Goal: Check status

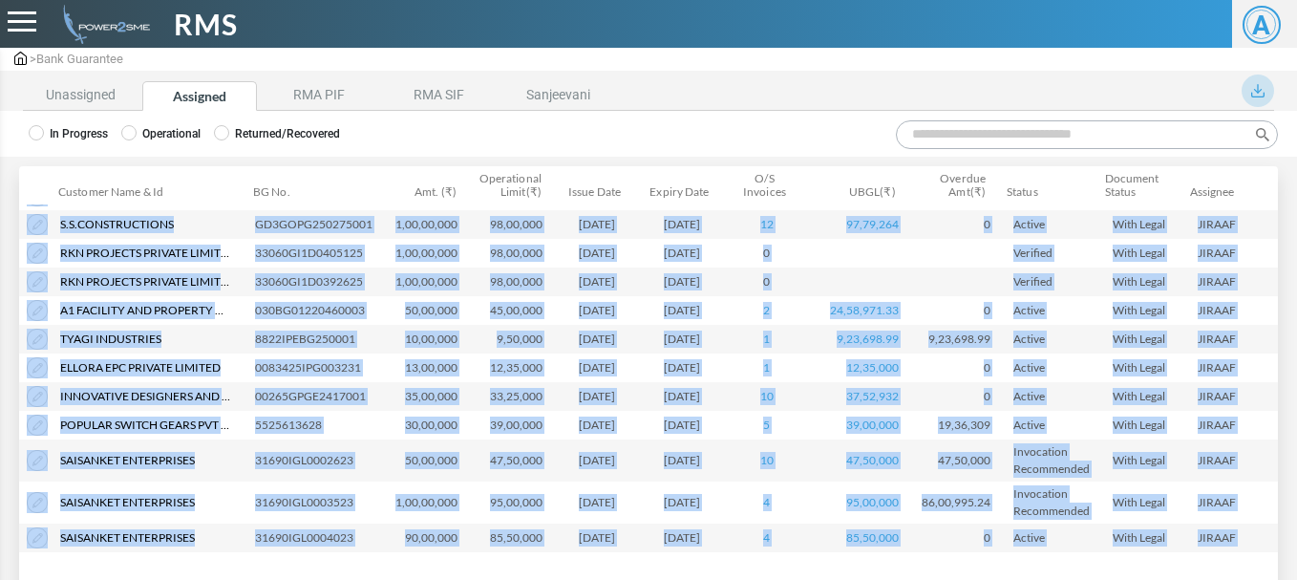
drag, startPoint x: 820, startPoint y: 547, endPoint x: 938, endPoint y: 557, distance: 117.8
click at [938, 557] on div "Customer Name & Id Customer Name Customer ID BG No. Amt. (₹) Issue Date Expiry …" at bounding box center [648, 402] width 1258 height 472
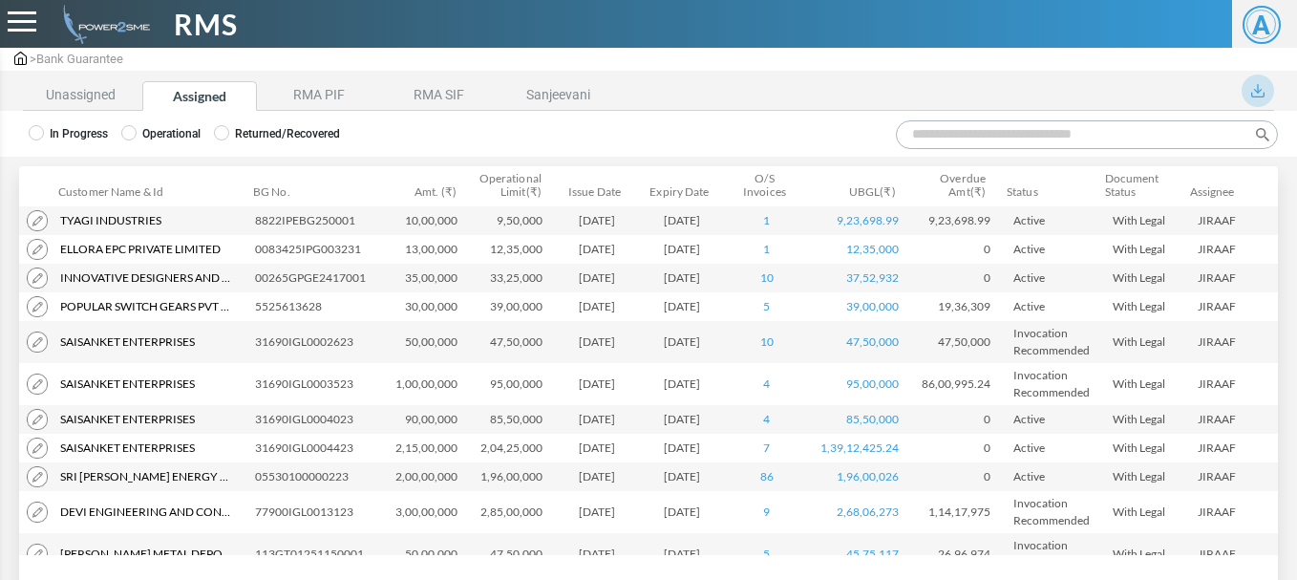
click at [939, 557] on div "Customer Name & Id Customer Name Customer ID BG No. Amt. (₹) Issue Date Expiry …" at bounding box center [648, 402] width 1258 height 472
click at [817, 295] on td "39,00,000" at bounding box center [863, 306] width 101 height 29
